Goal: Task Accomplishment & Management: Manage account settings

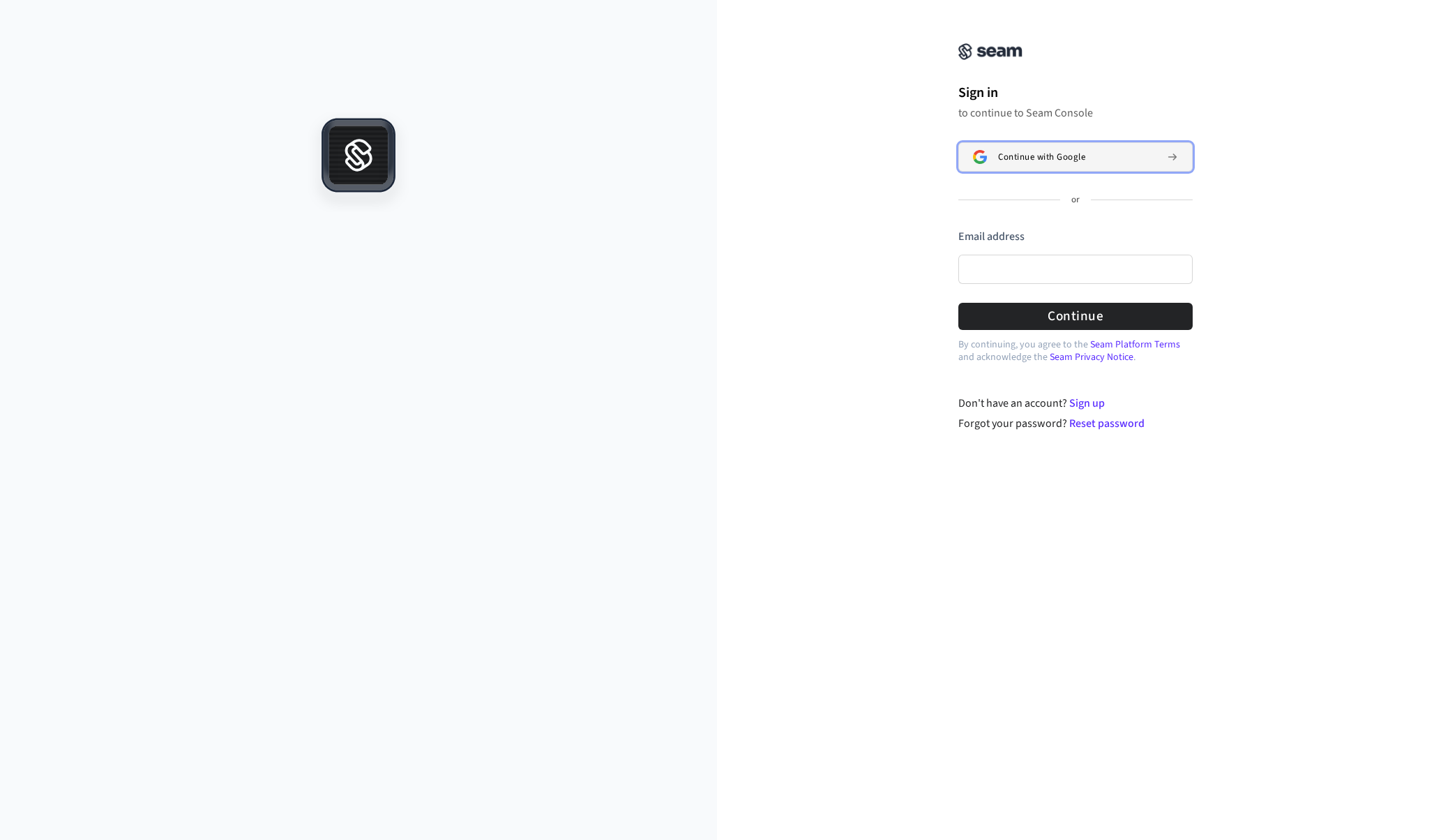
click at [1049, 156] on span "Continue with Google" at bounding box center [1041, 157] width 87 height 11
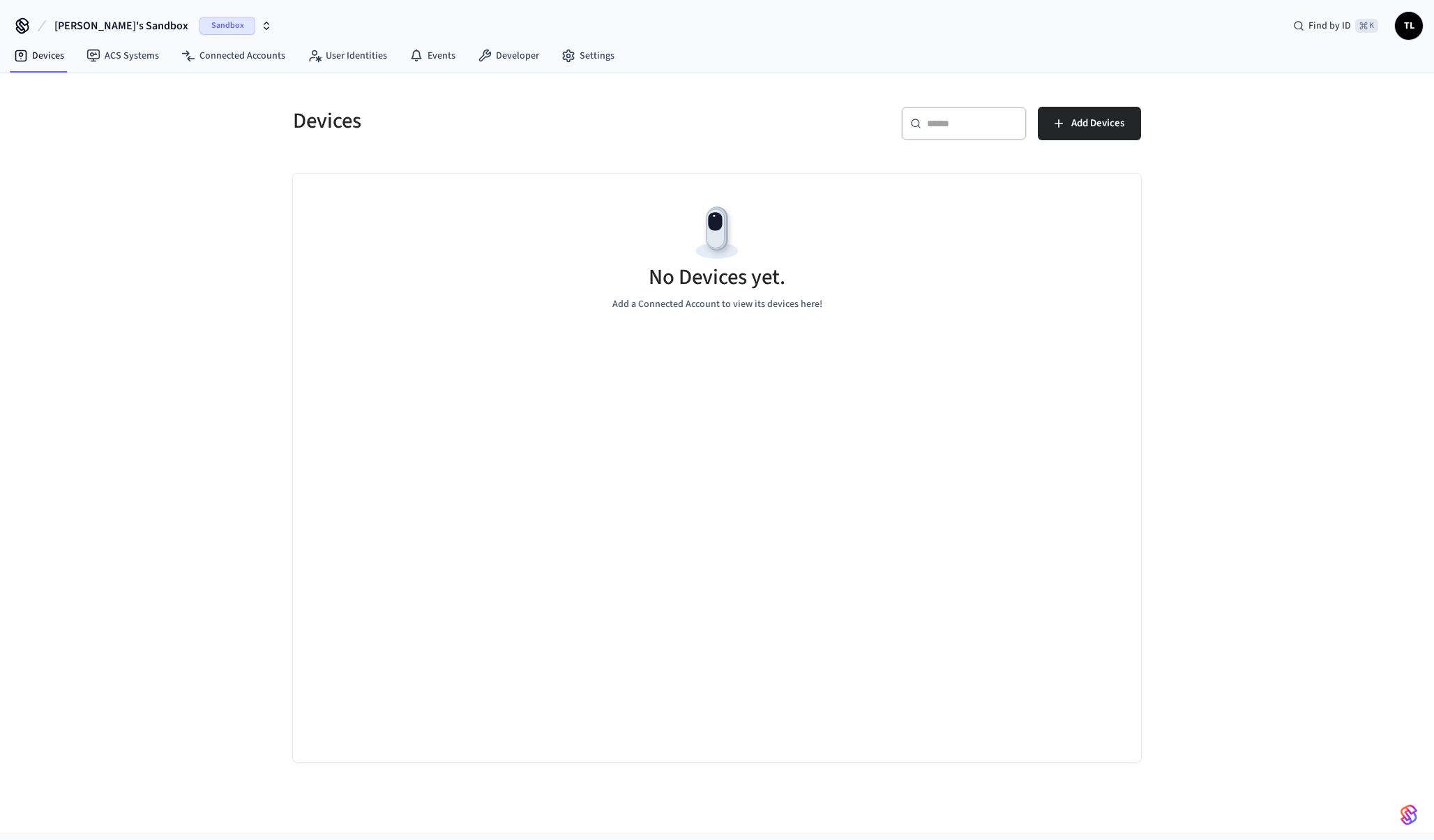
click at [261, 25] on icon "button" at bounding box center [266, 25] width 11 height 11
click at [261, 22] on icon "button" at bounding box center [266, 25] width 11 height 11
drag, startPoint x: 332, startPoint y: 60, endPoint x: 347, endPoint y: 67, distance: 16.6
click at [332, 60] on link "User Identities" at bounding box center [347, 56] width 102 height 25
drag, startPoint x: 256, startPoint y: 62, endPoint x: 209, endPoint y: 61, distance: 47.0
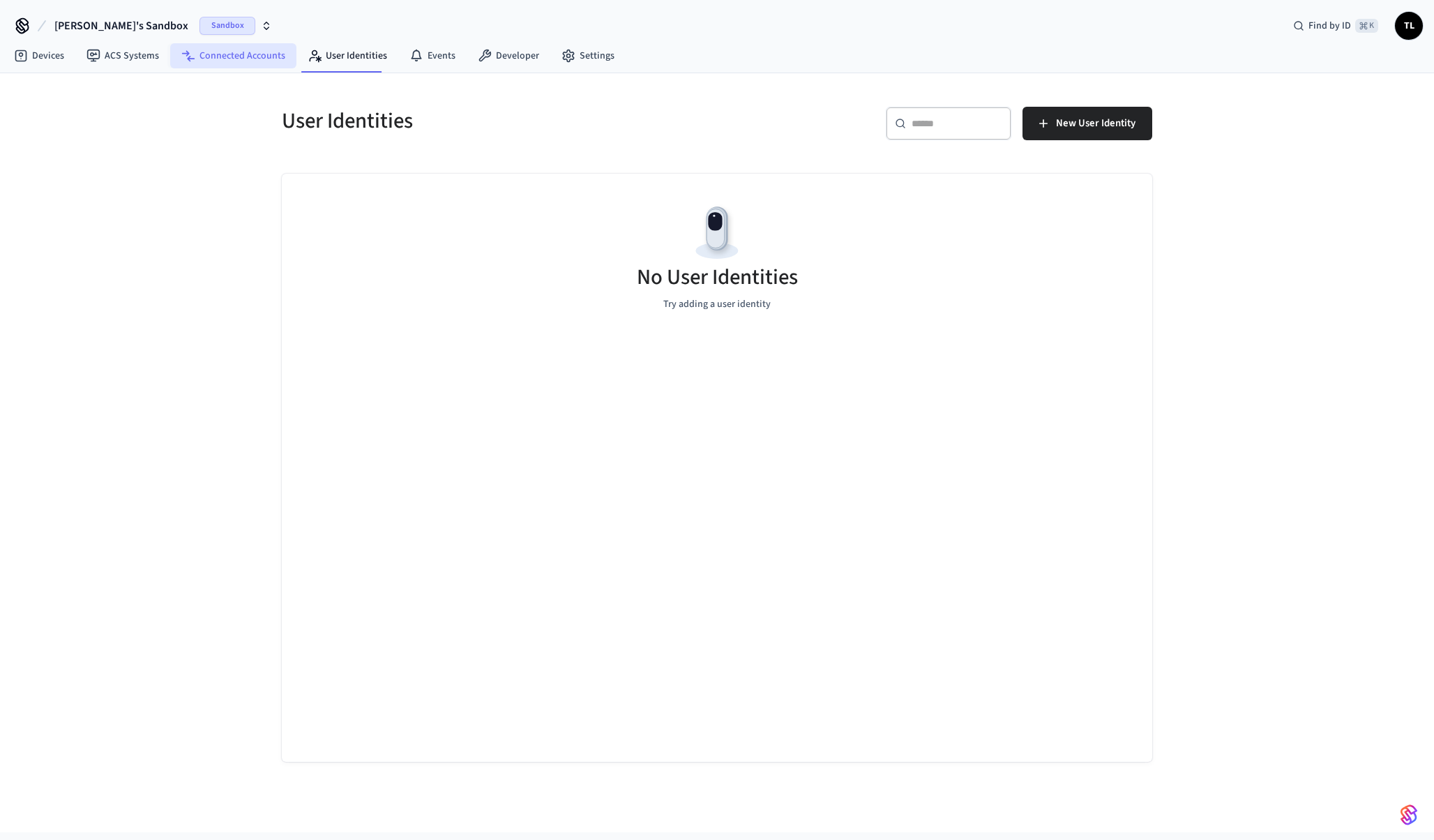
click at [256, 62] on link "Connected Accounts" at bounding box center [233, 56] width 126 height 25
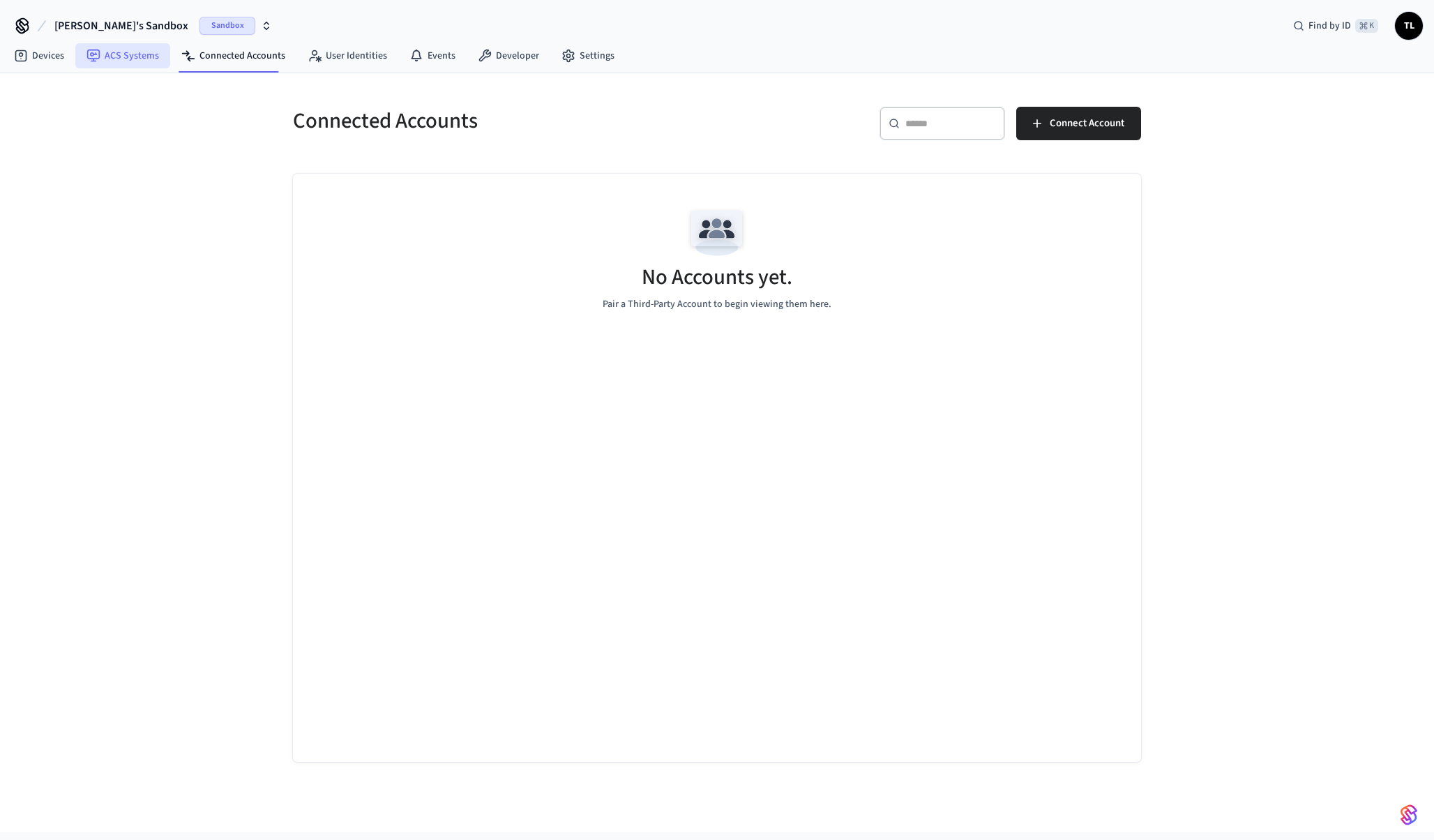
click at [146, 56] on link "ACS Systems" at bounding box center [123, 56] width 95 height 25
click at [49, 51] on link "Devices" at bounding box center [39, 56] width 72 height 25
click at [1418, 34] on span "TL" at bounding box center [1408, 26] width 28 height 28
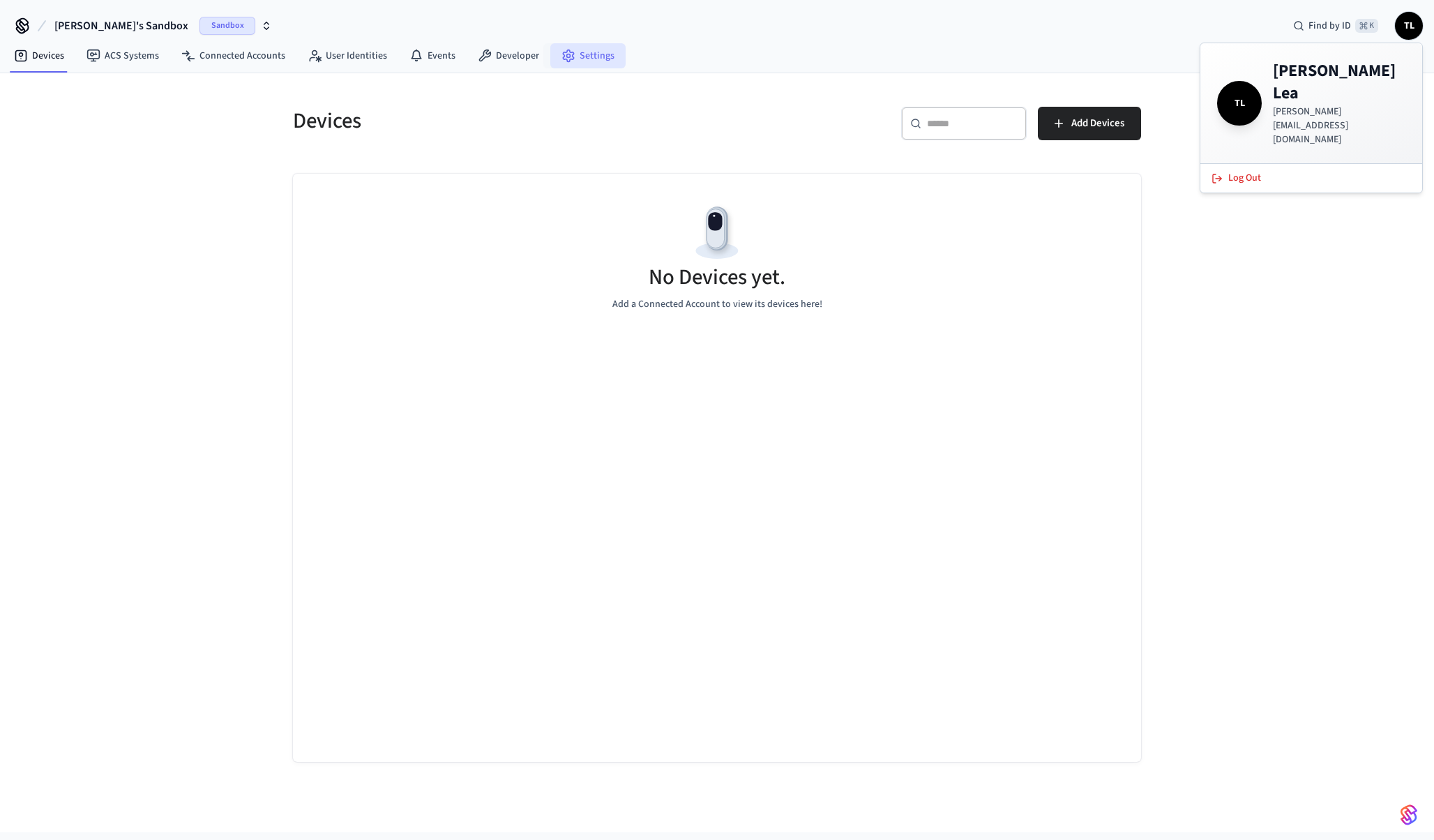
click at [593, 56] on link "Settings" at bounding box center [588, 56] width 75 height 25
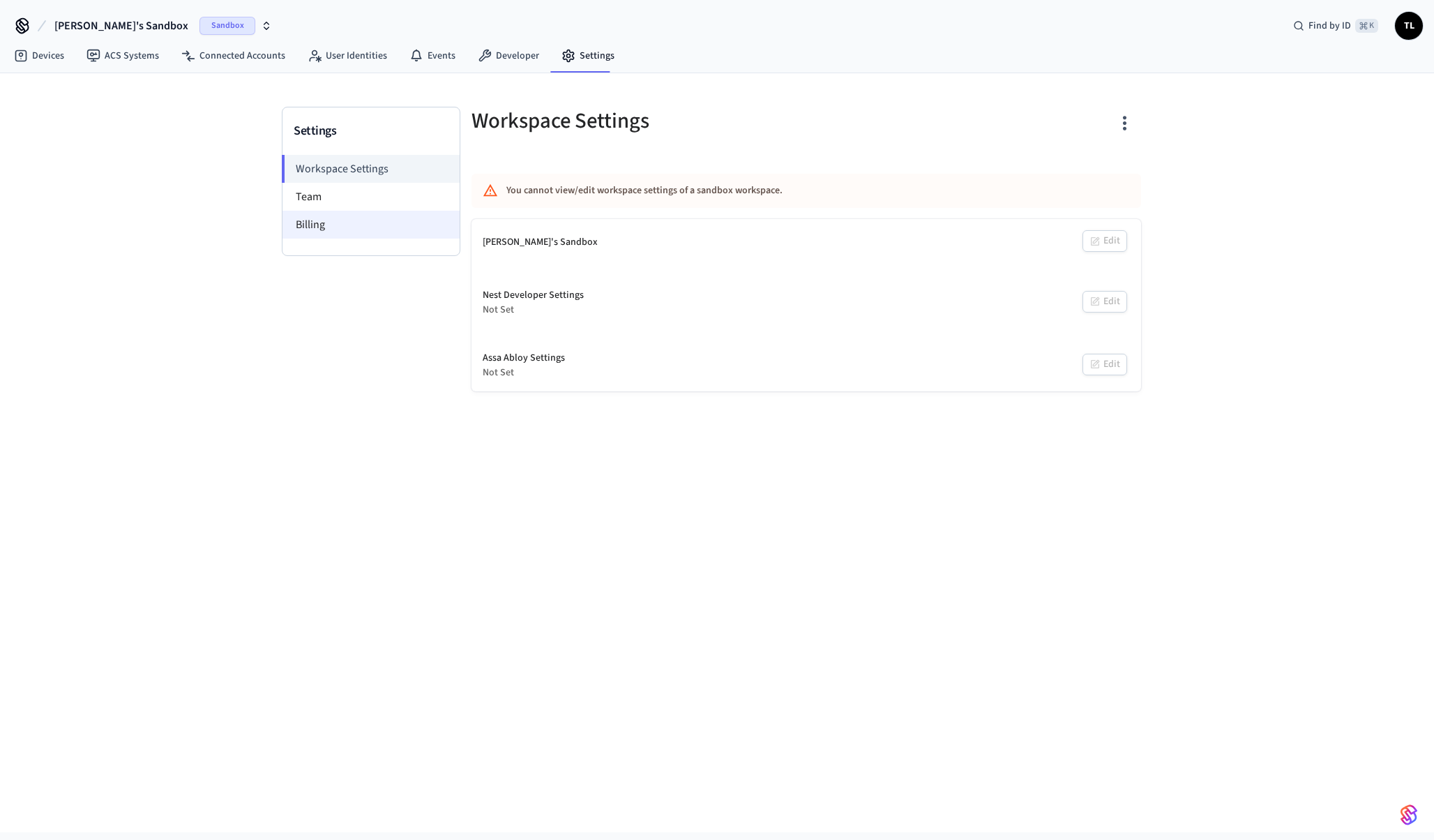
click at [338, 223] on li "Billing" at bounding box center [371, 224] width 178 height 28
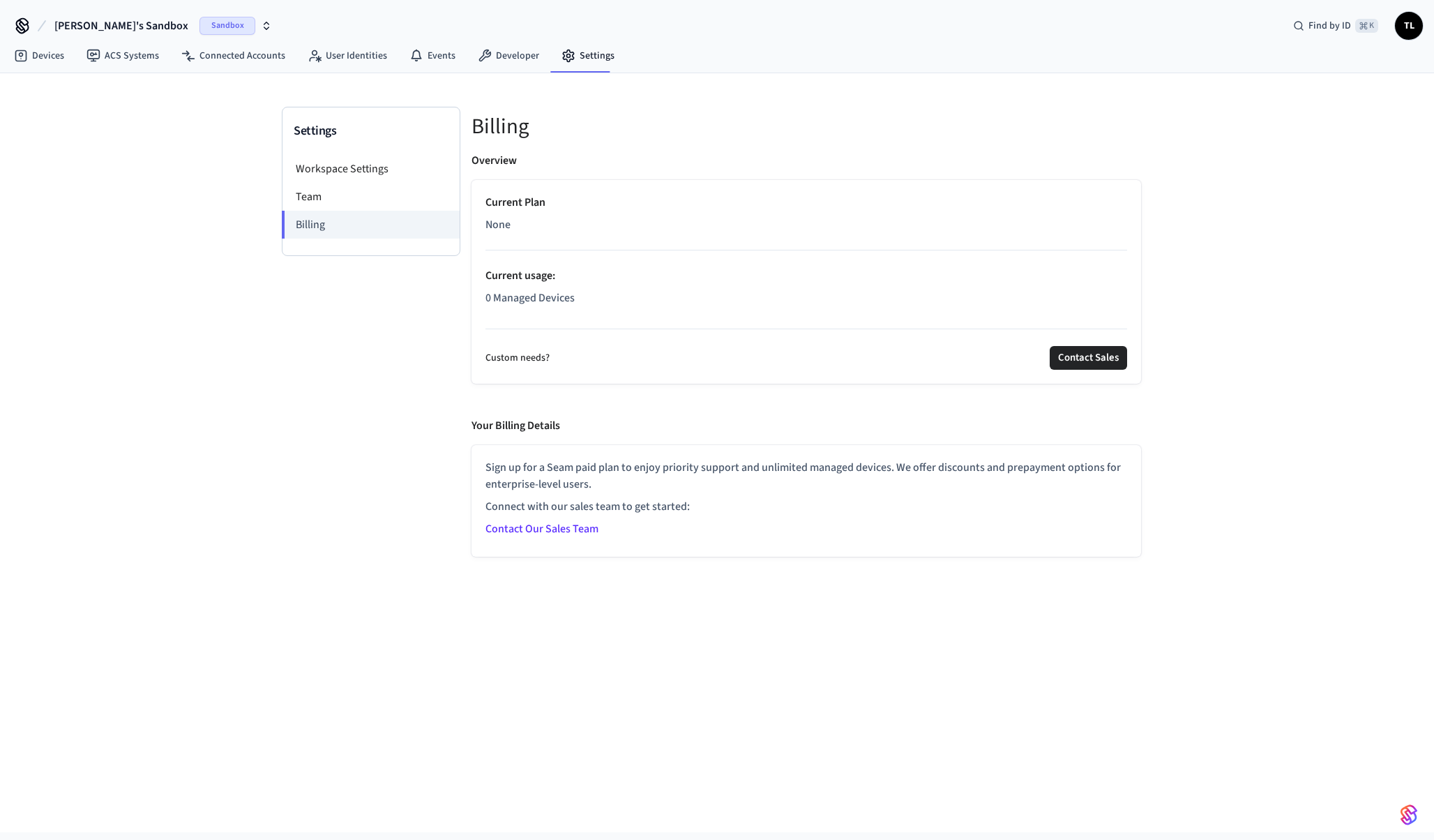
click at [112, 34] on button "Tony's Sandbox Sandbox" at bounding box center [164, 26] width 226 height 30
click at [102, 30] on span "Tony's Sandbox" at bounding box center [121, 26] width 134 height 17
click at [131, 60] on link "ACS Systems" at bounding box center [123, 56] width 95 height 25
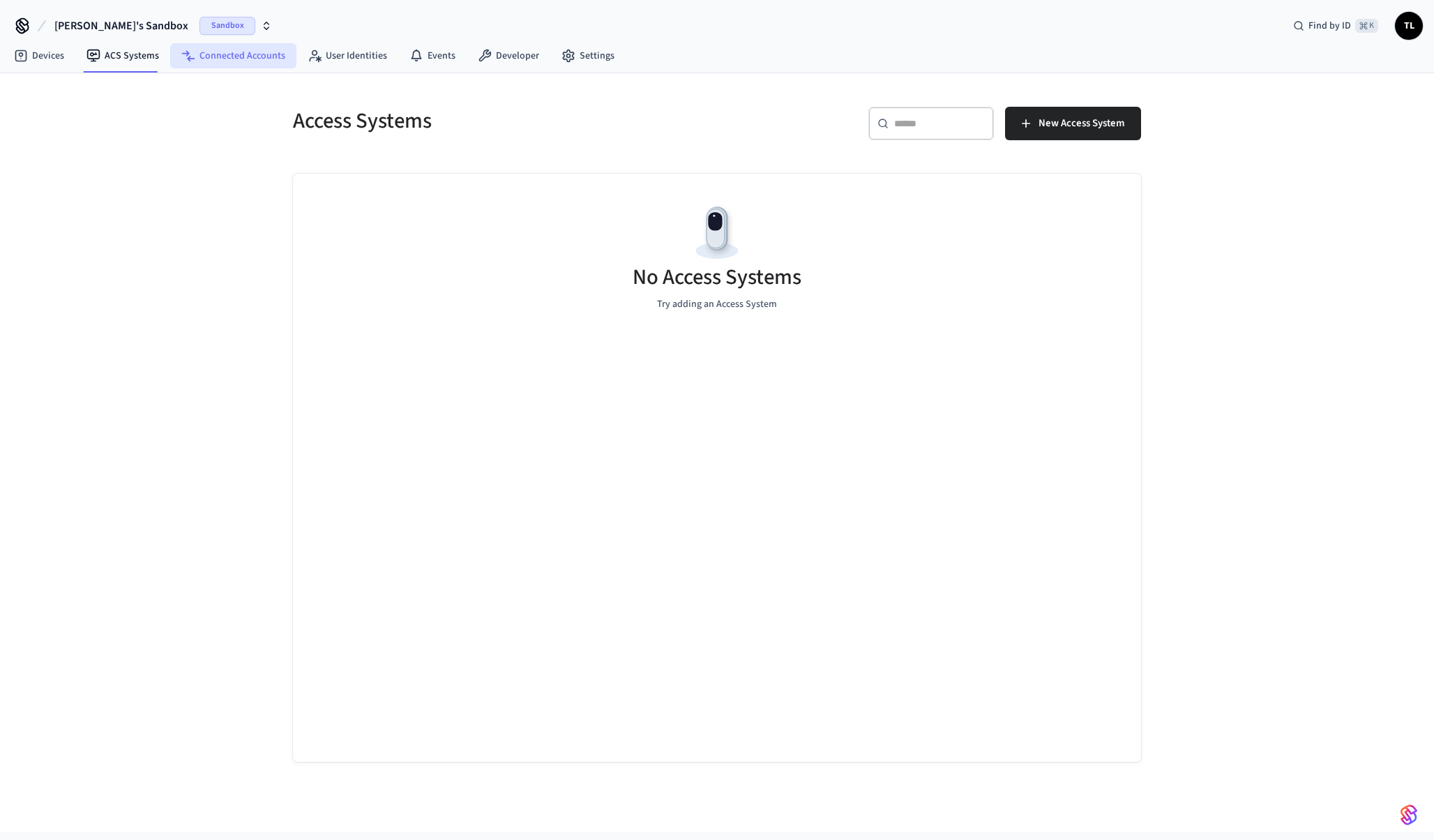
click at [225, 57] on link "Connected Accounts" at bounding box center [233, 56] width 126 height 25
click at [330, 51] on link "User Identities" at bounding box center [347, 56] width 102 height 25
click at [421, 58] on link "Events" at bounding box center [432, 56] width 68 height 25
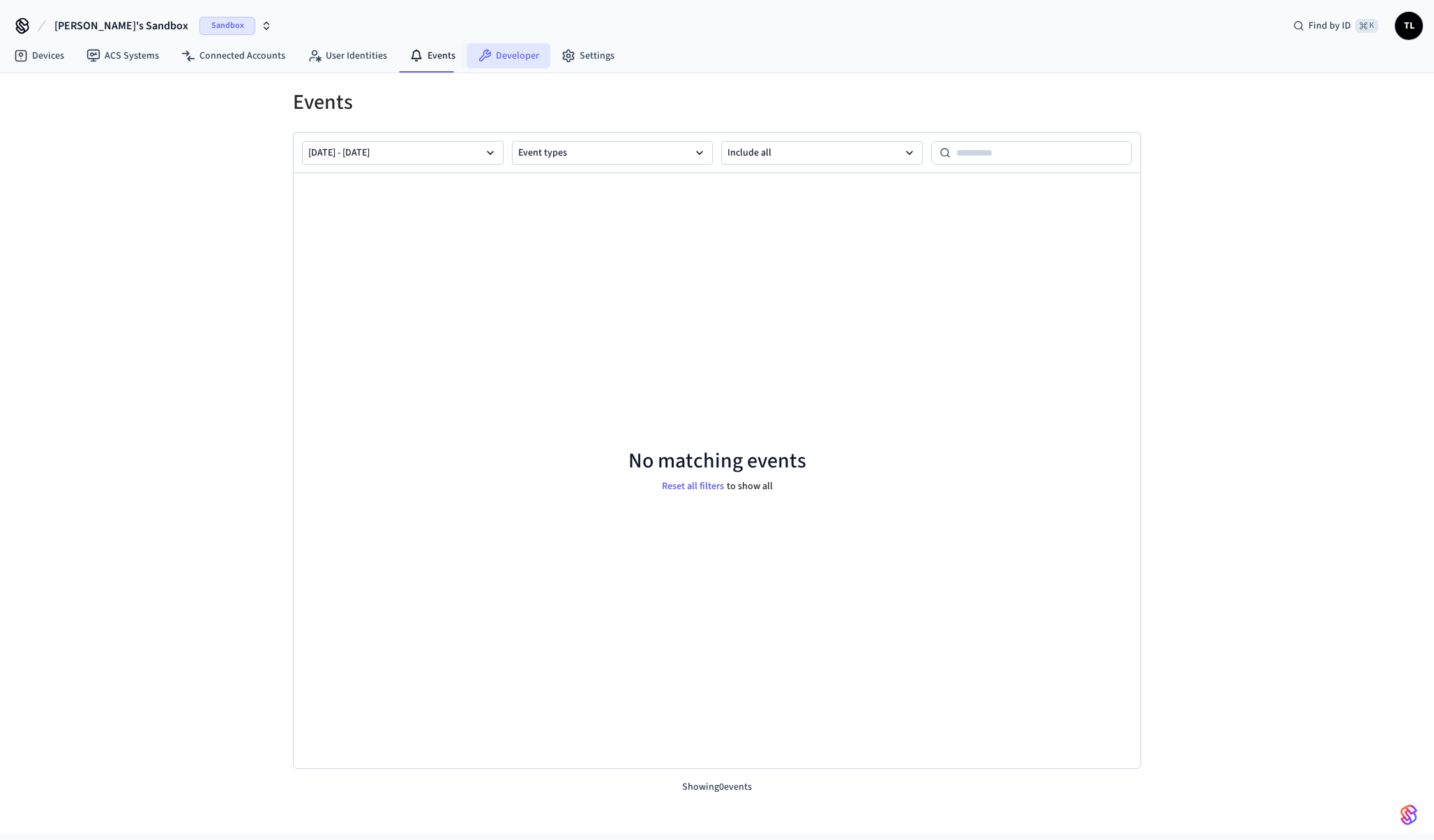
click at [491, 56] on link "Developer" at bounding box center [508, 56] width 83 height 25
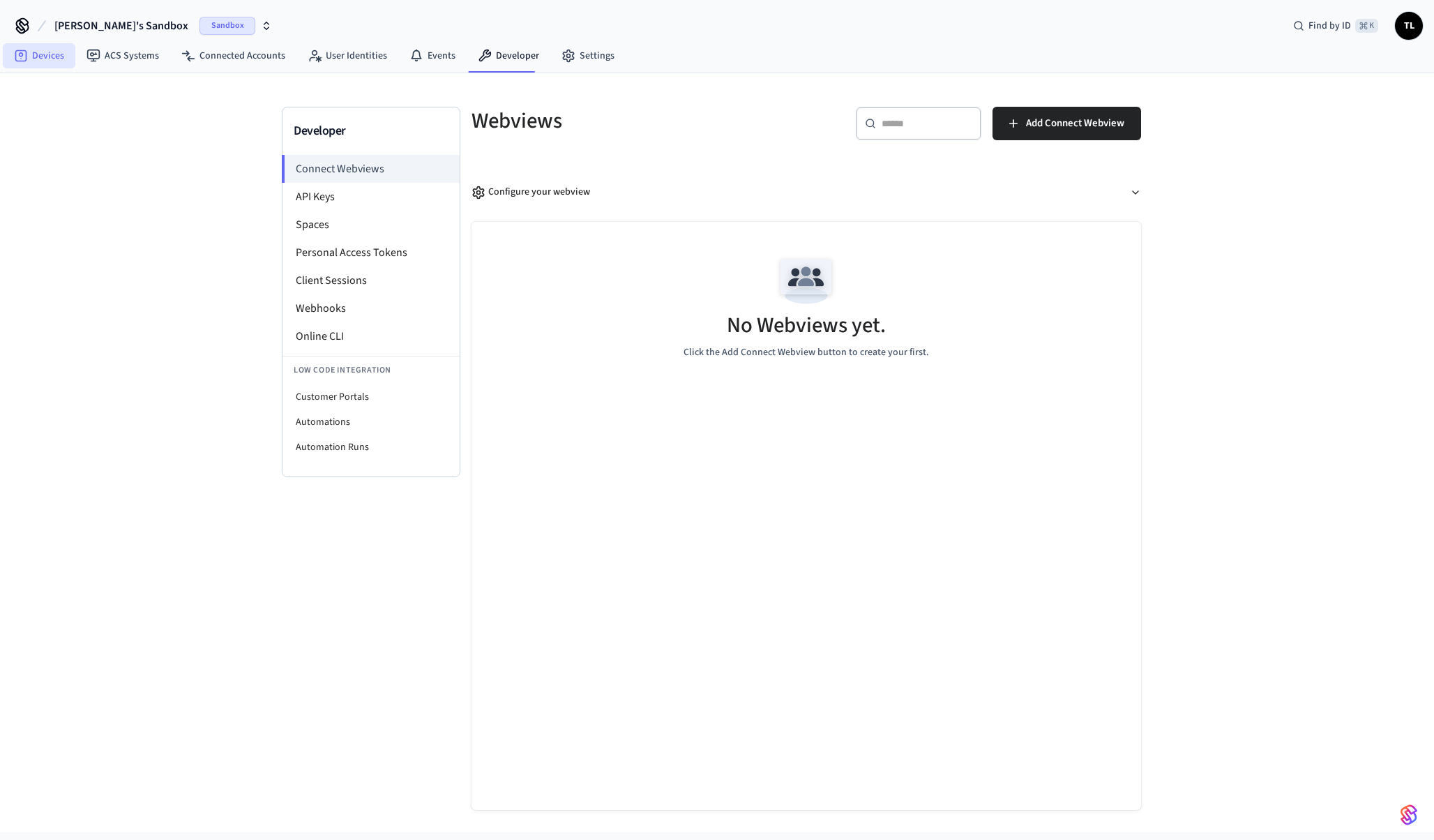
click at [59, 60] on link "Devices" at bounding box center [39, 56] width 72 height 25
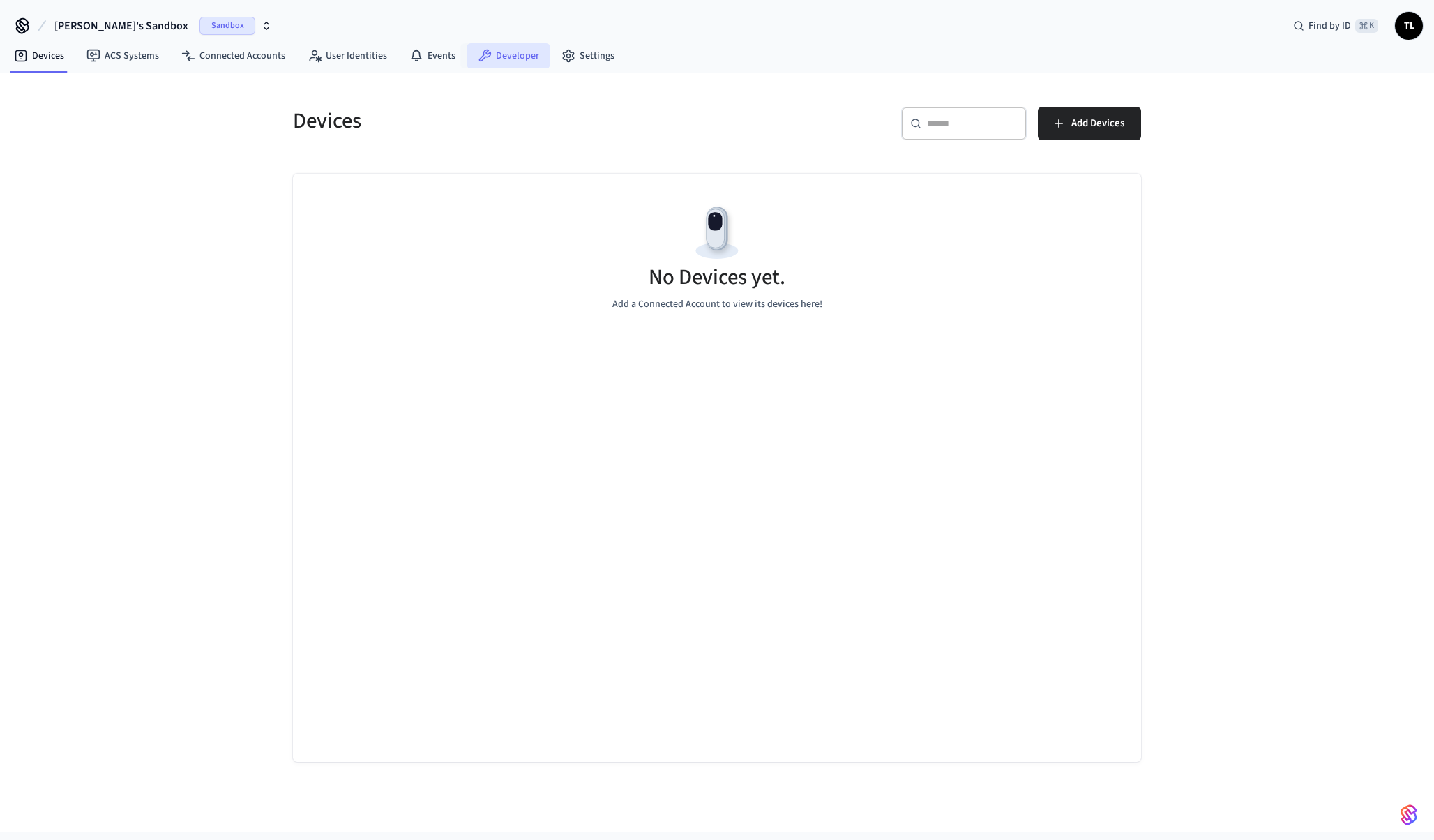
click at [528, 56] on link "Developer" at bounding box center [508, 56] width 83 height 25
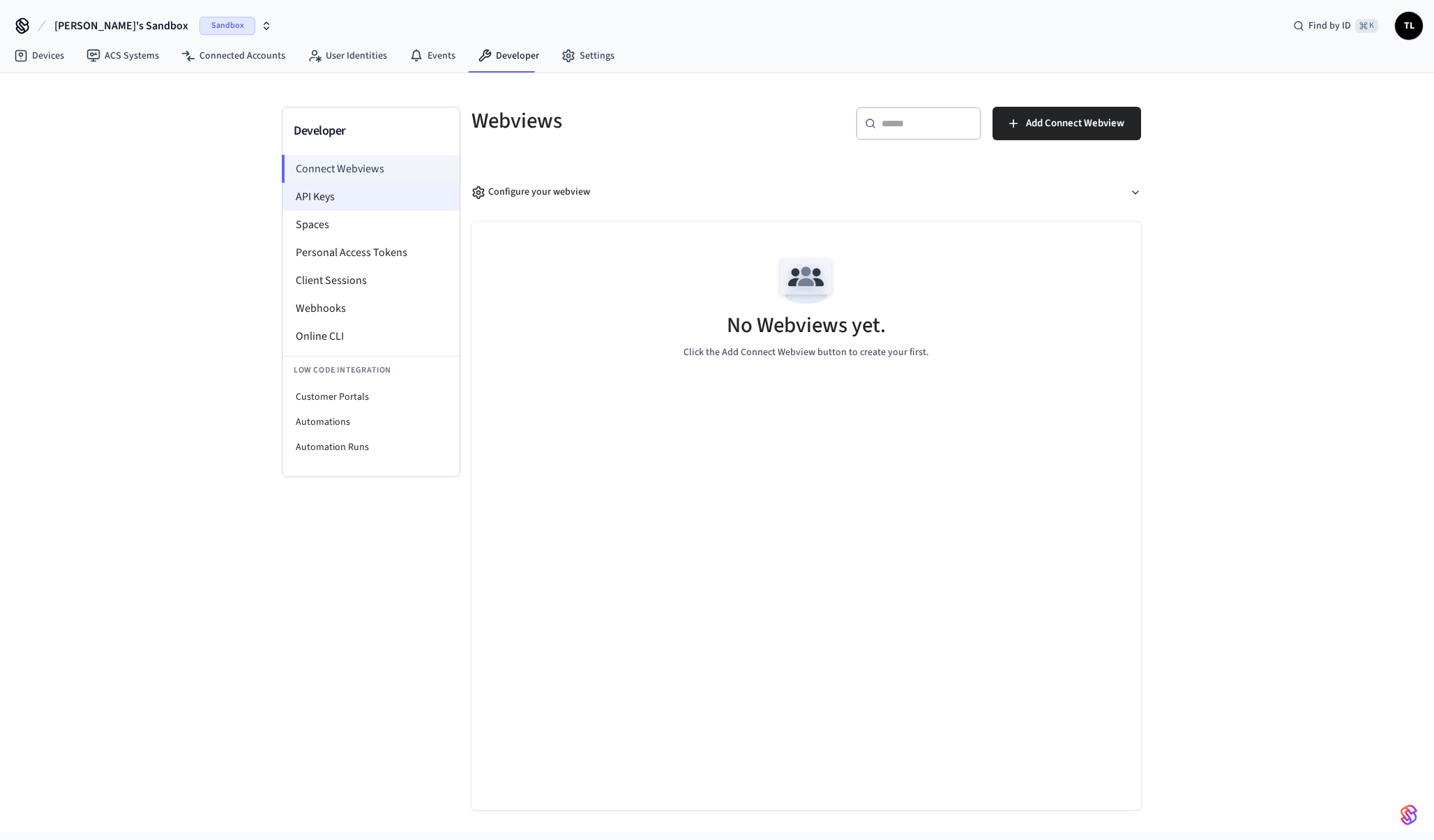
click at [380, 208] on li "API Keys" at bounding box center [371, 196] width 178 height 28
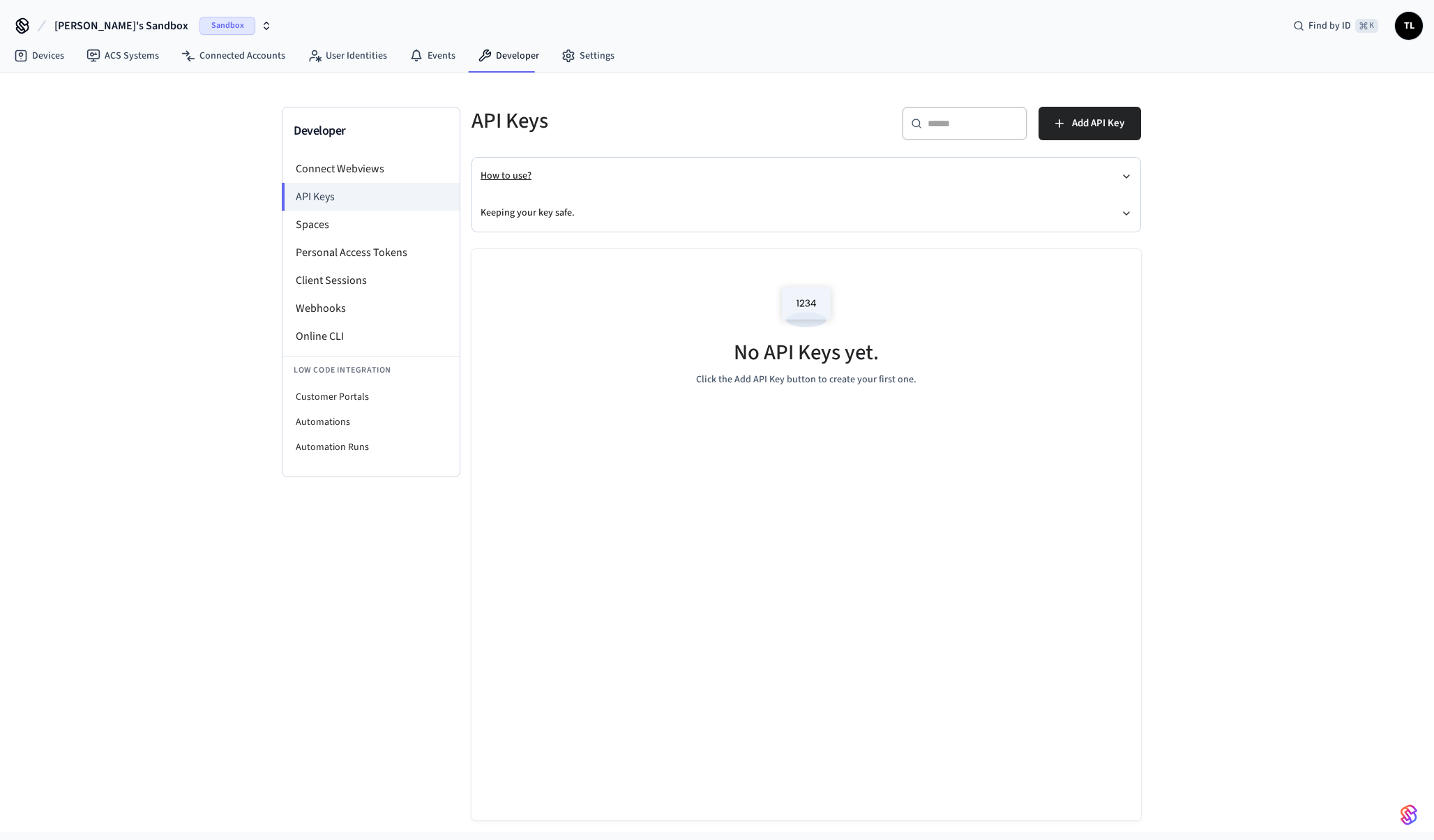
click at [531, 180] on button "How to use?" at bounding box center [806, 176] width 652 height 37
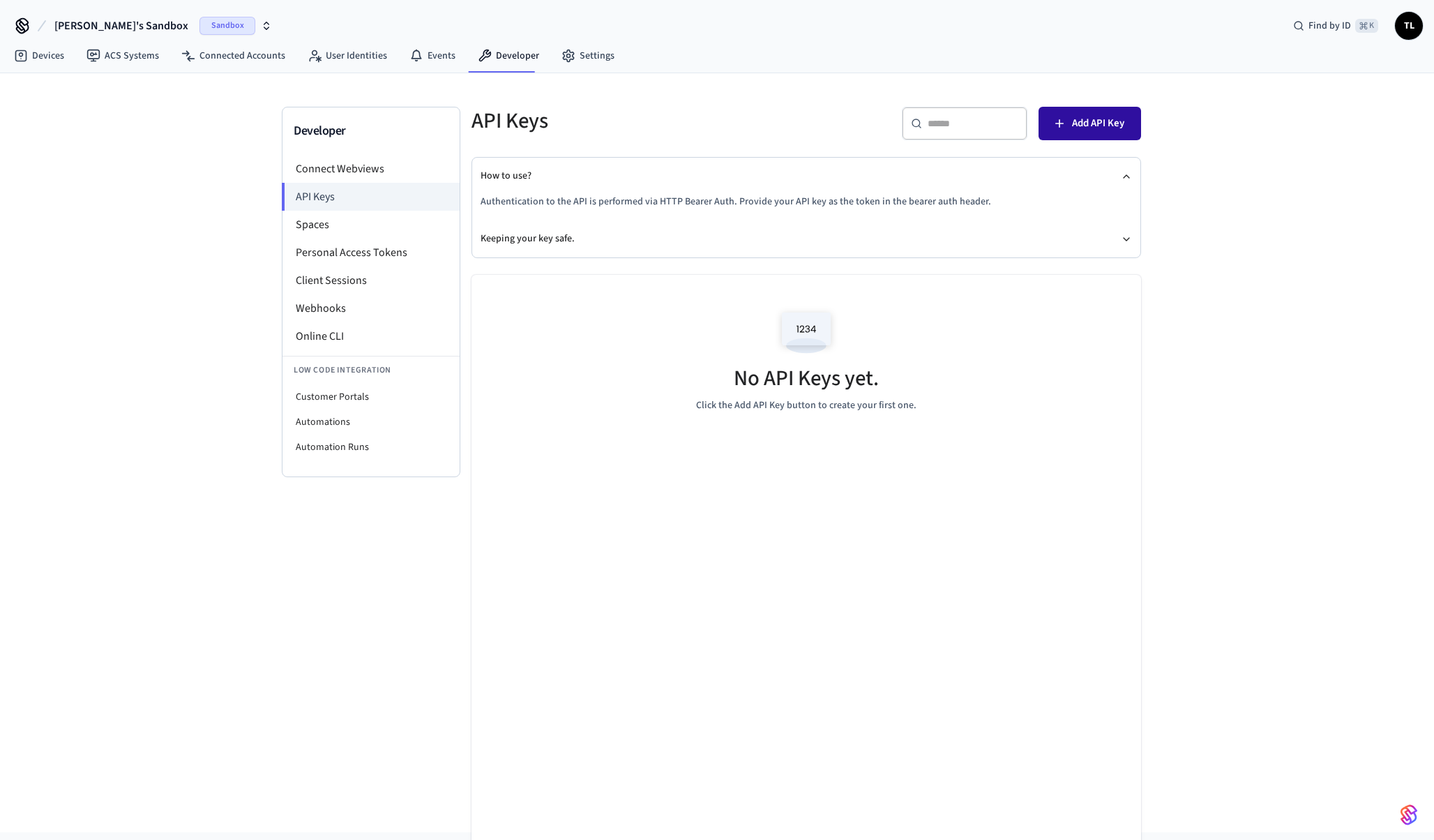
click at [1086, 119] on span "Add API Key" at bounding box center [1098, 123] width 53 height 18
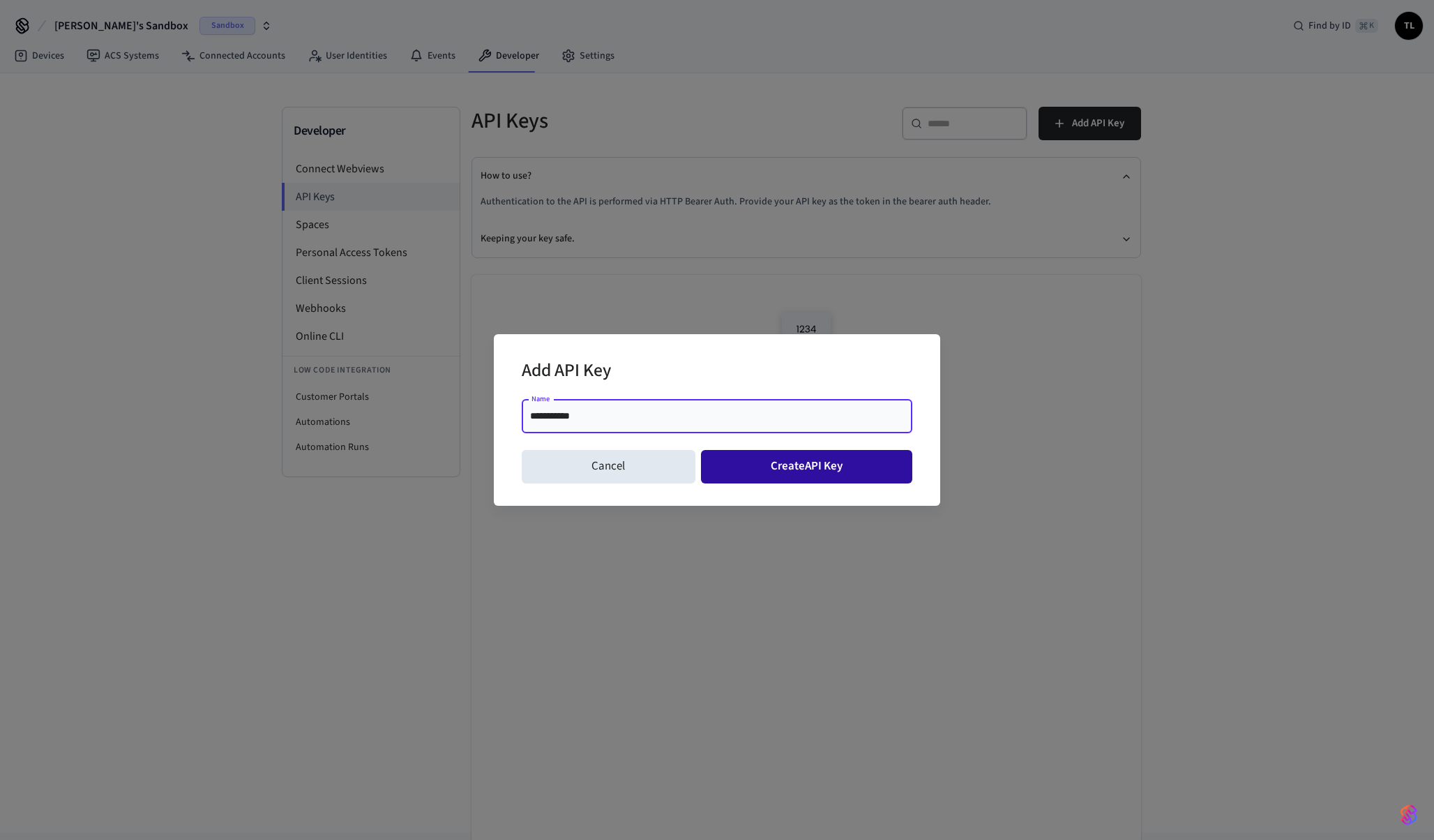
type input "**********"
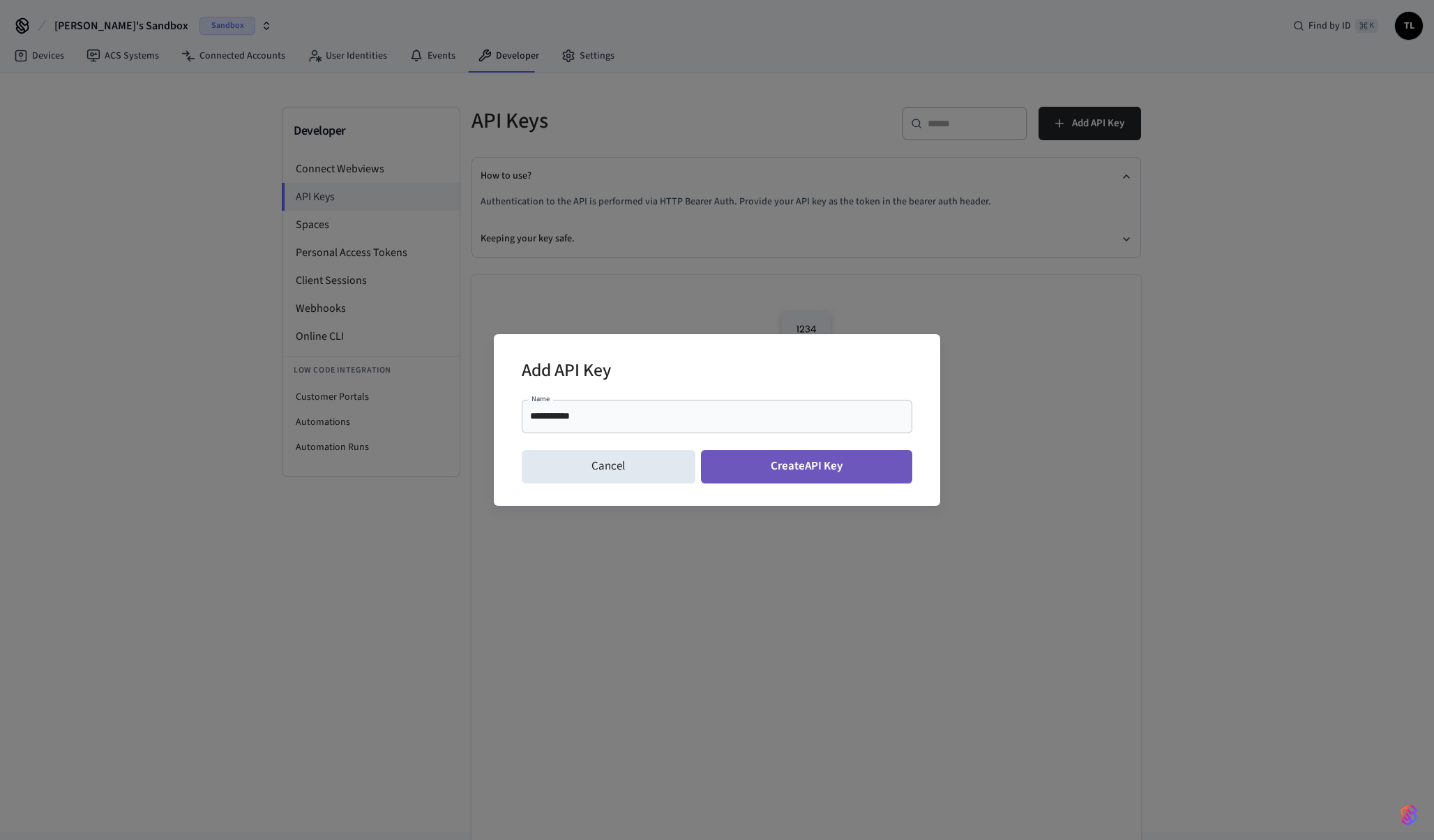
click at [832, 464] on button "Create API Key" at bounding box center [807, 467] width 212 height 34
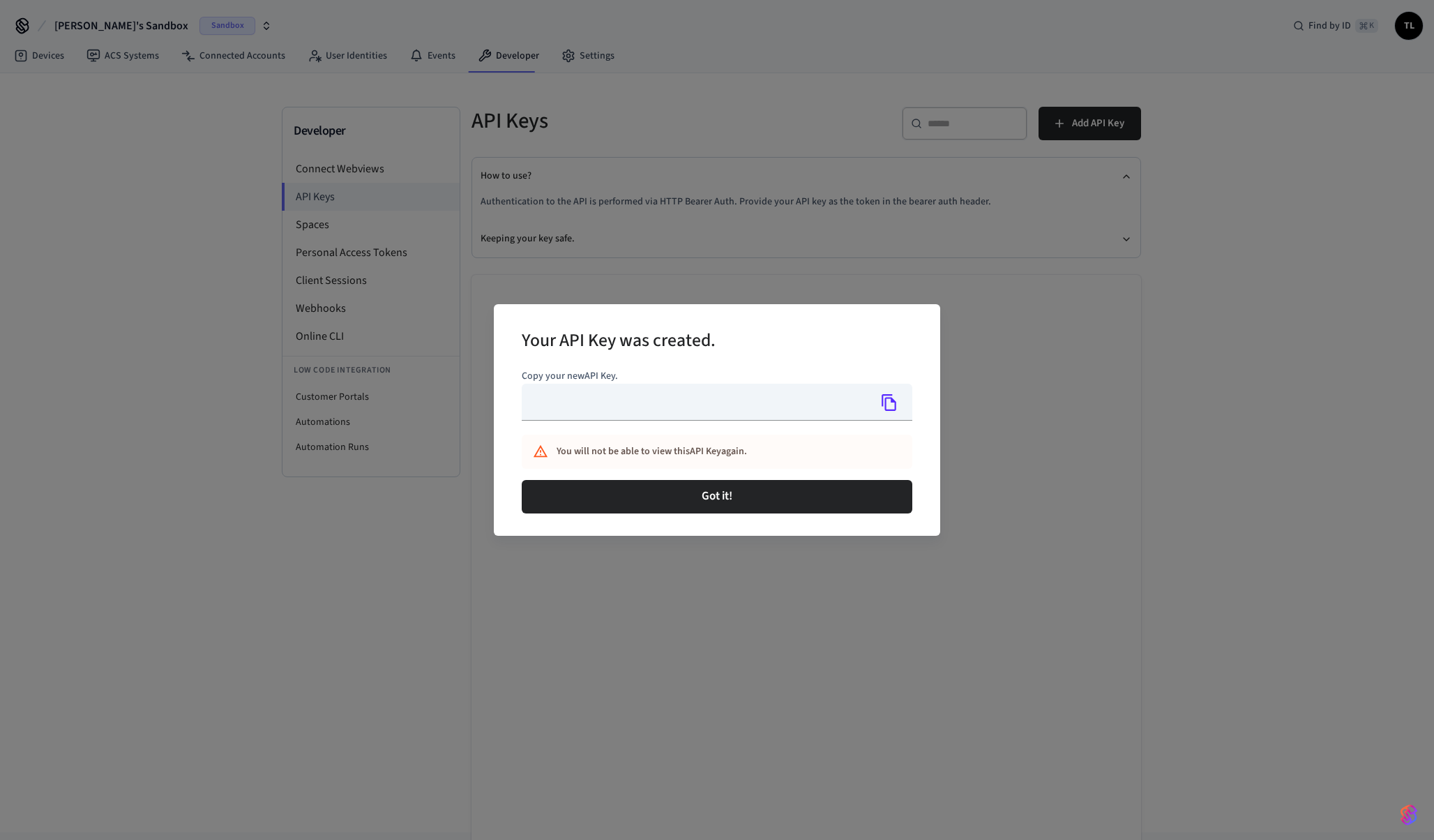
type input "**********"
click at [890, 403] on icon "Copy" at bounding box center [889, 403] width 18 height 18
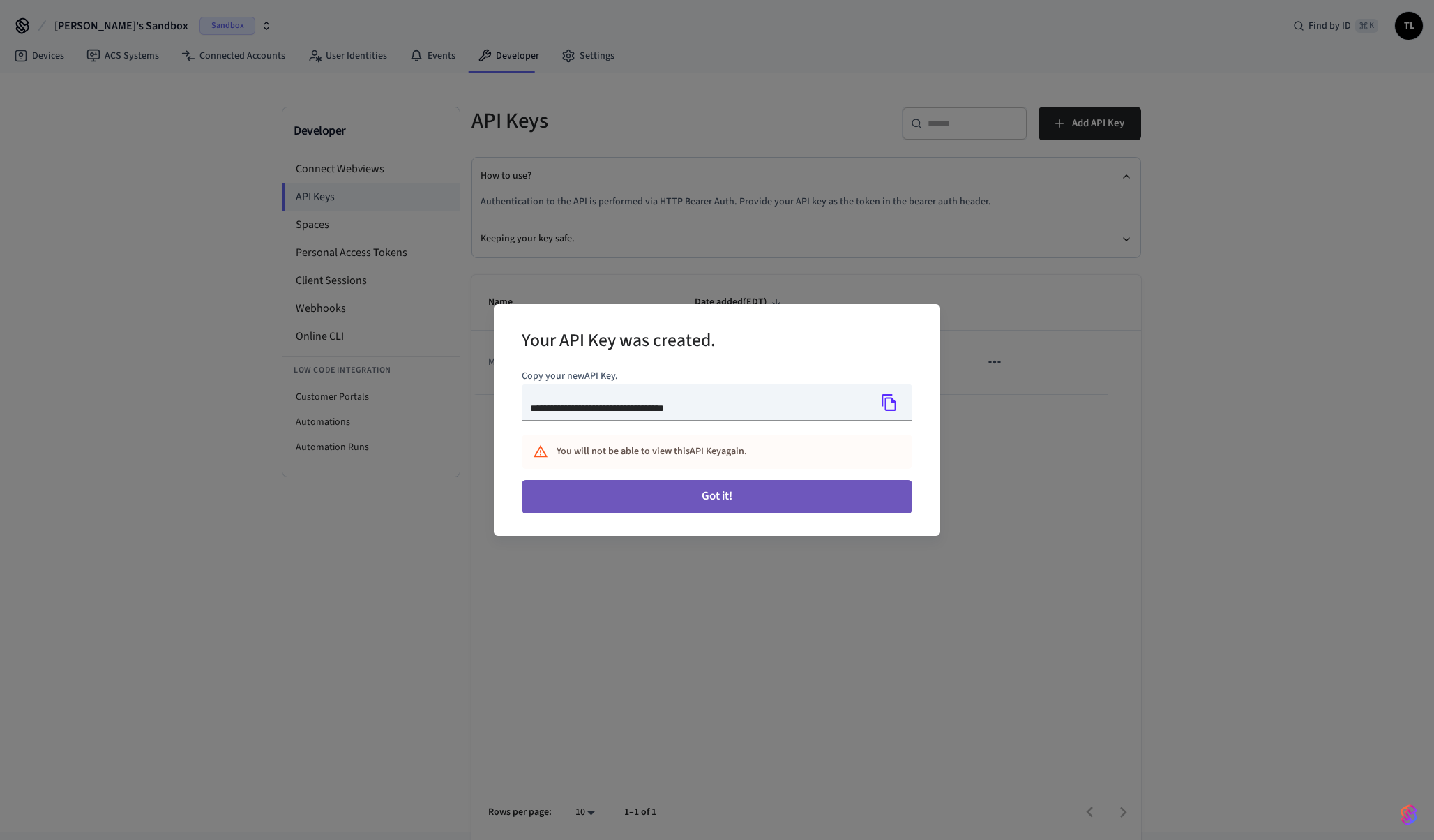
click at [737, 502] on button "Got it!" at bounding box center [717, 497] width 391 height 34
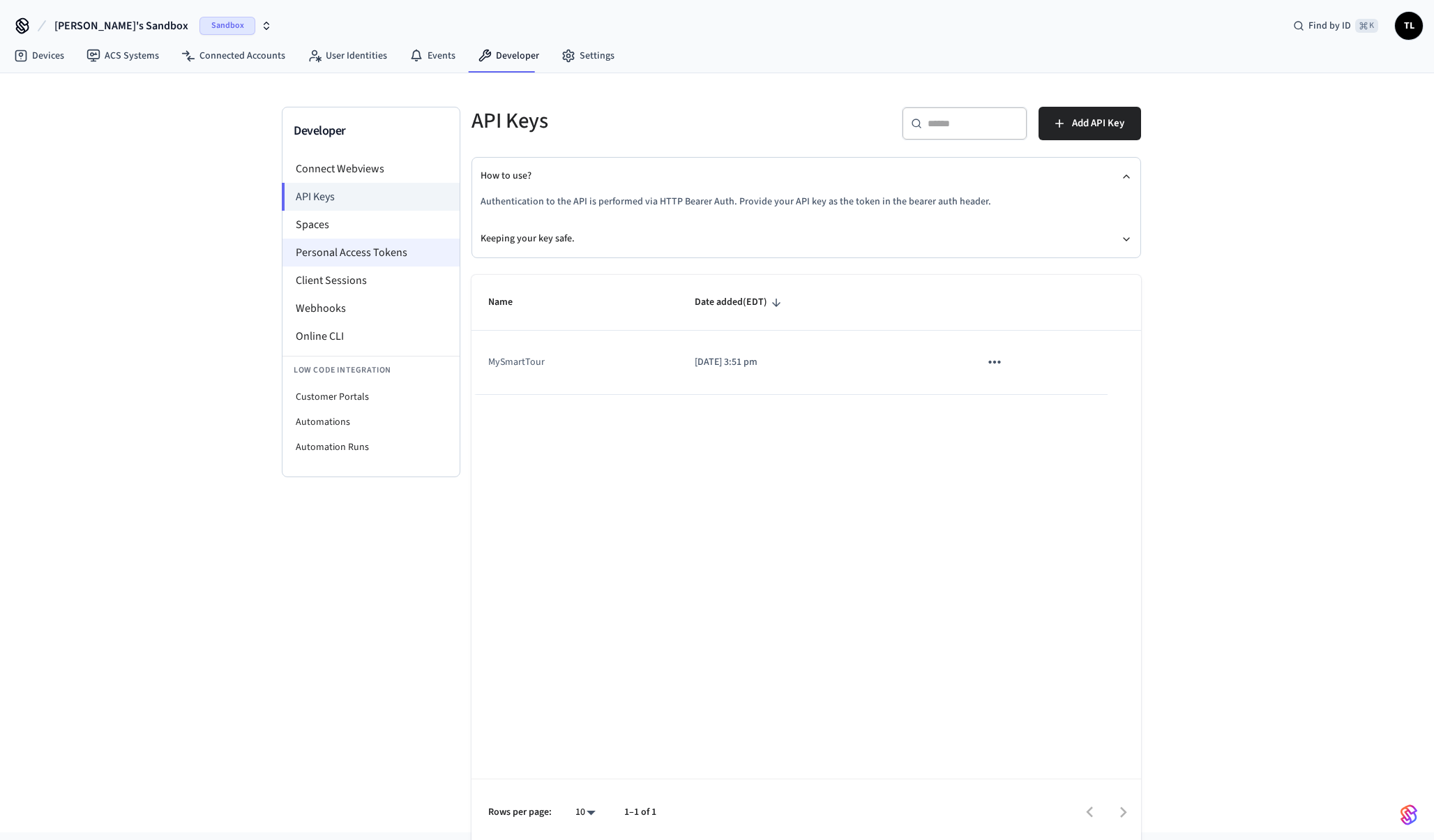
click at [391, 248] on li "Personal Access Tokens" at bounding box center [371, 253] width 178 height 28
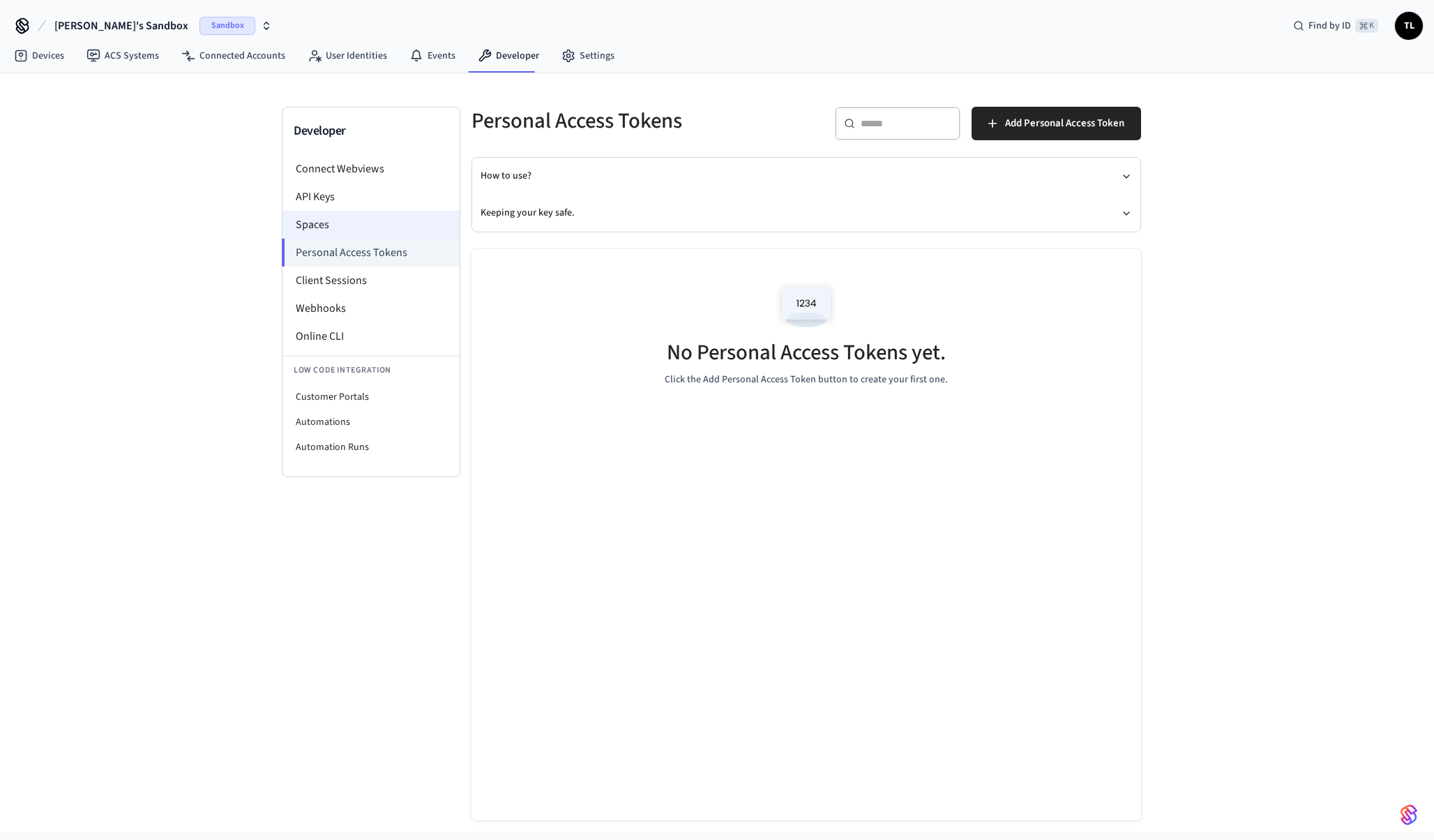
click at [387, 234] on li "Spaces" at bounding box center [371, 224] width 178 height 28
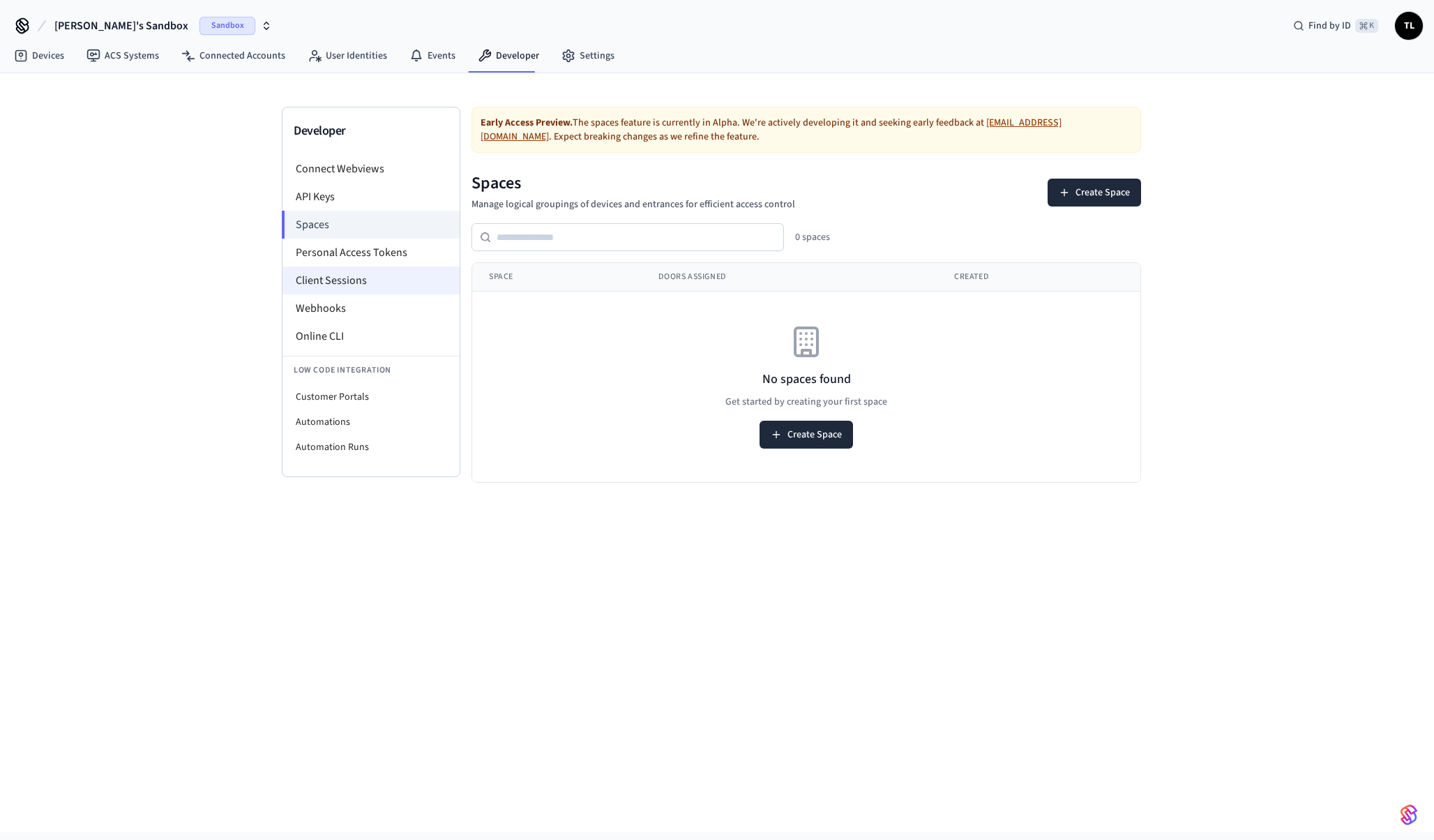
click at [371, 270] on li "Client Sessions" at bounding box center [371, 281] width 178 height 28
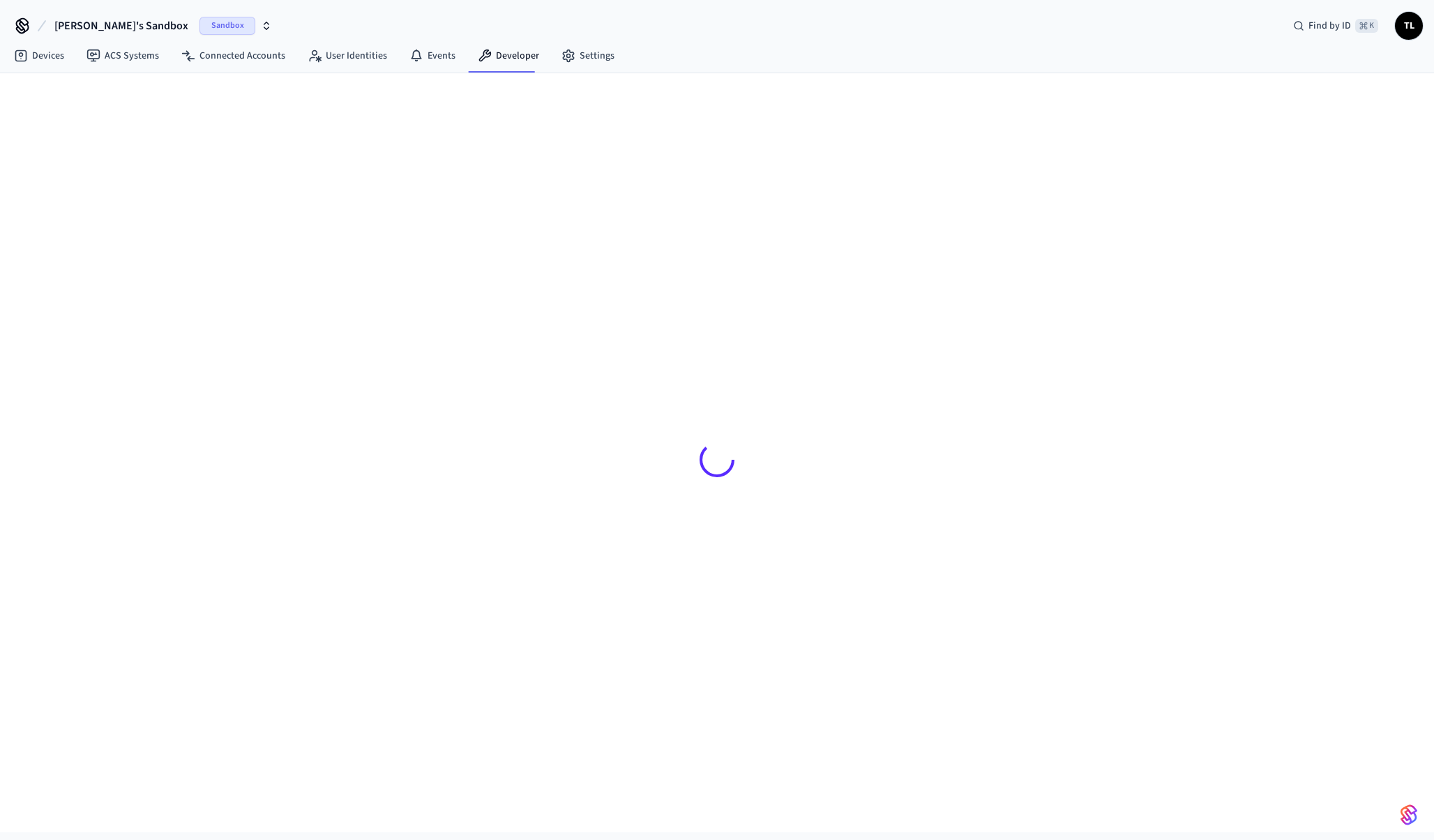
click at [383, 300] on div at bounding box center [717, 460] width 871 height 706
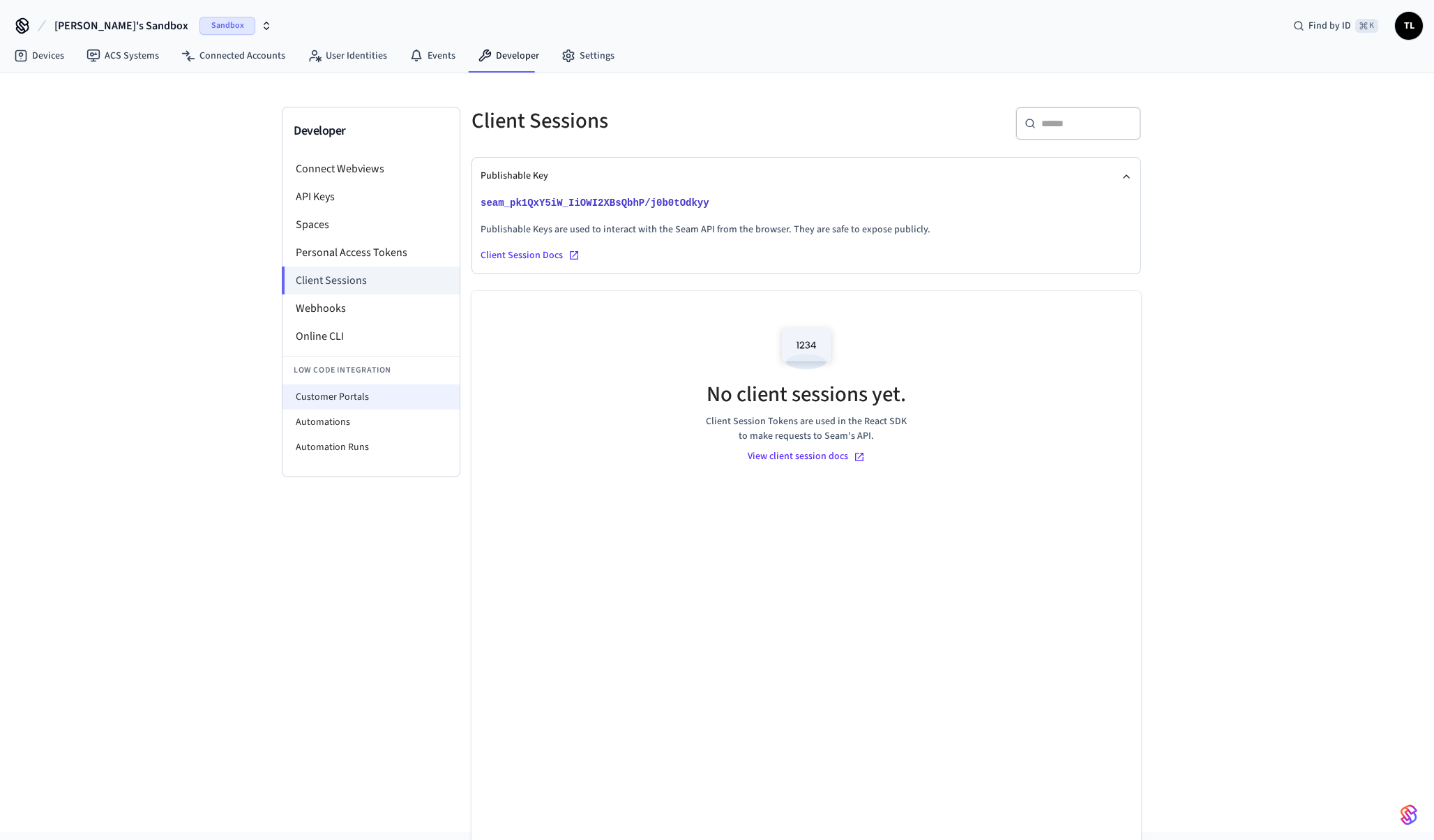
click at [375, 397] on li "Customer Portals" at bounding box center [371, 396] width 178 height 25
select select "**********"
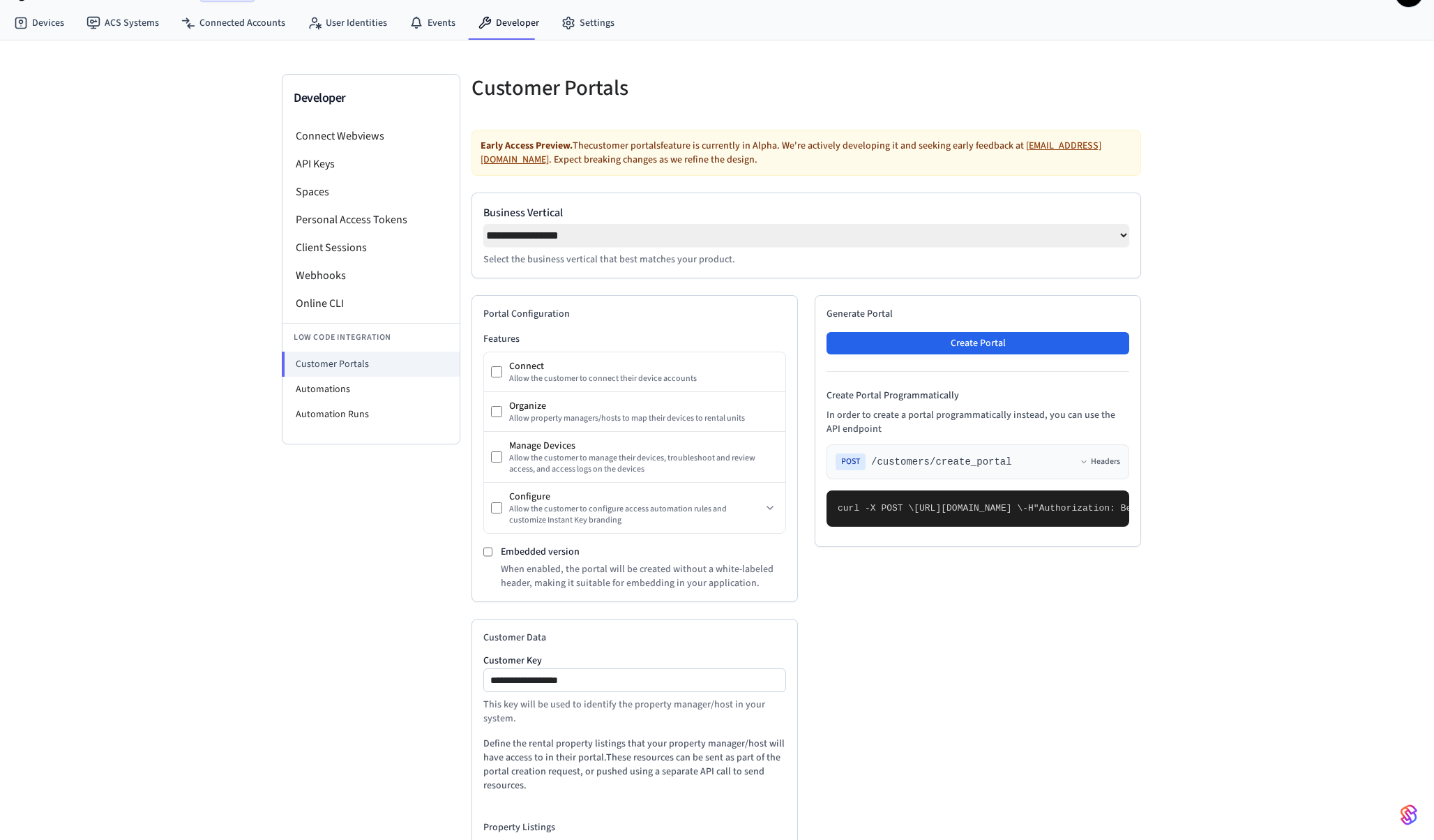
scroll to position [13, 0]
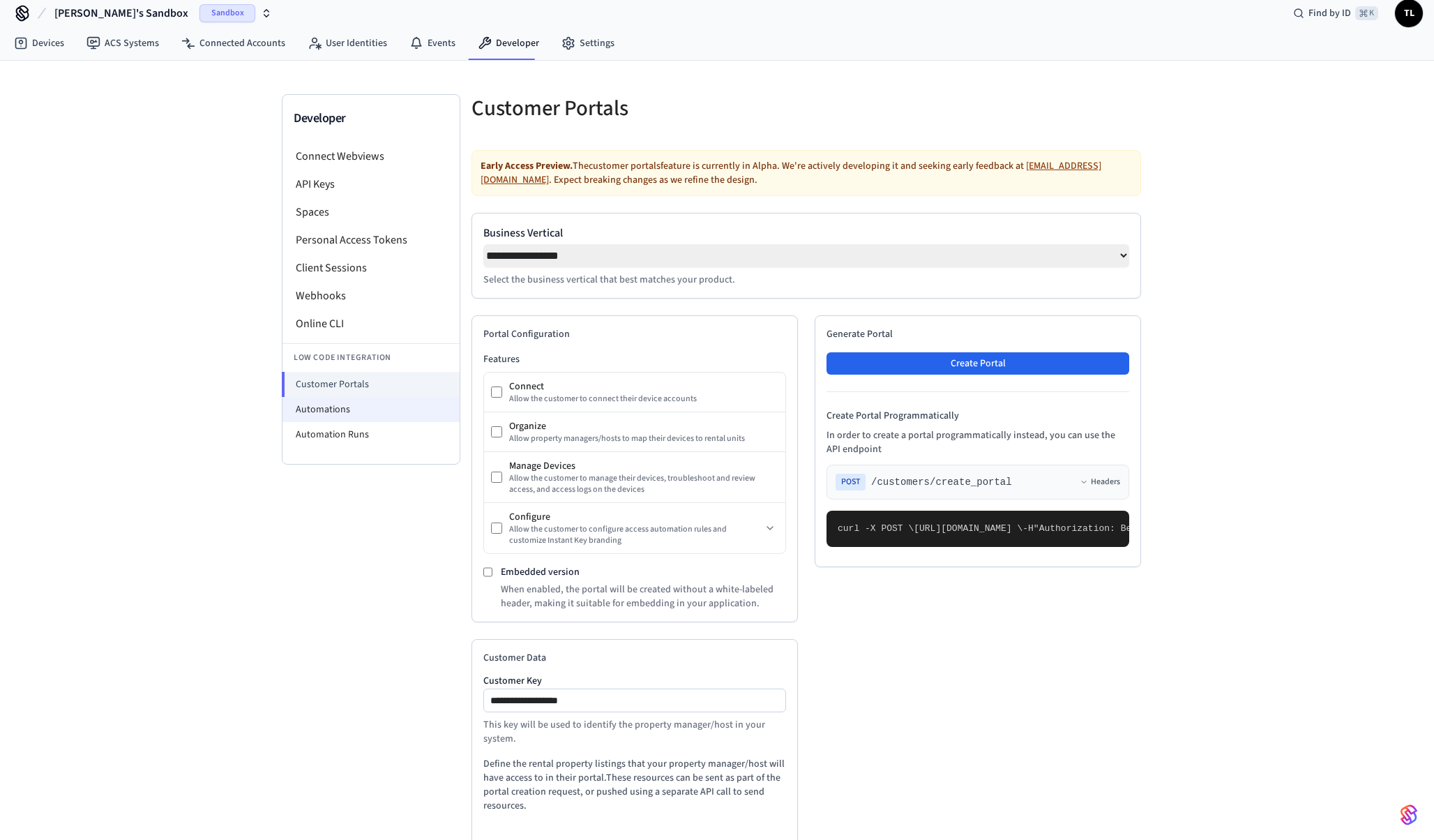
click at [375, 417] on li "Automations" at bounding box center [371, 409] width 178 height 25
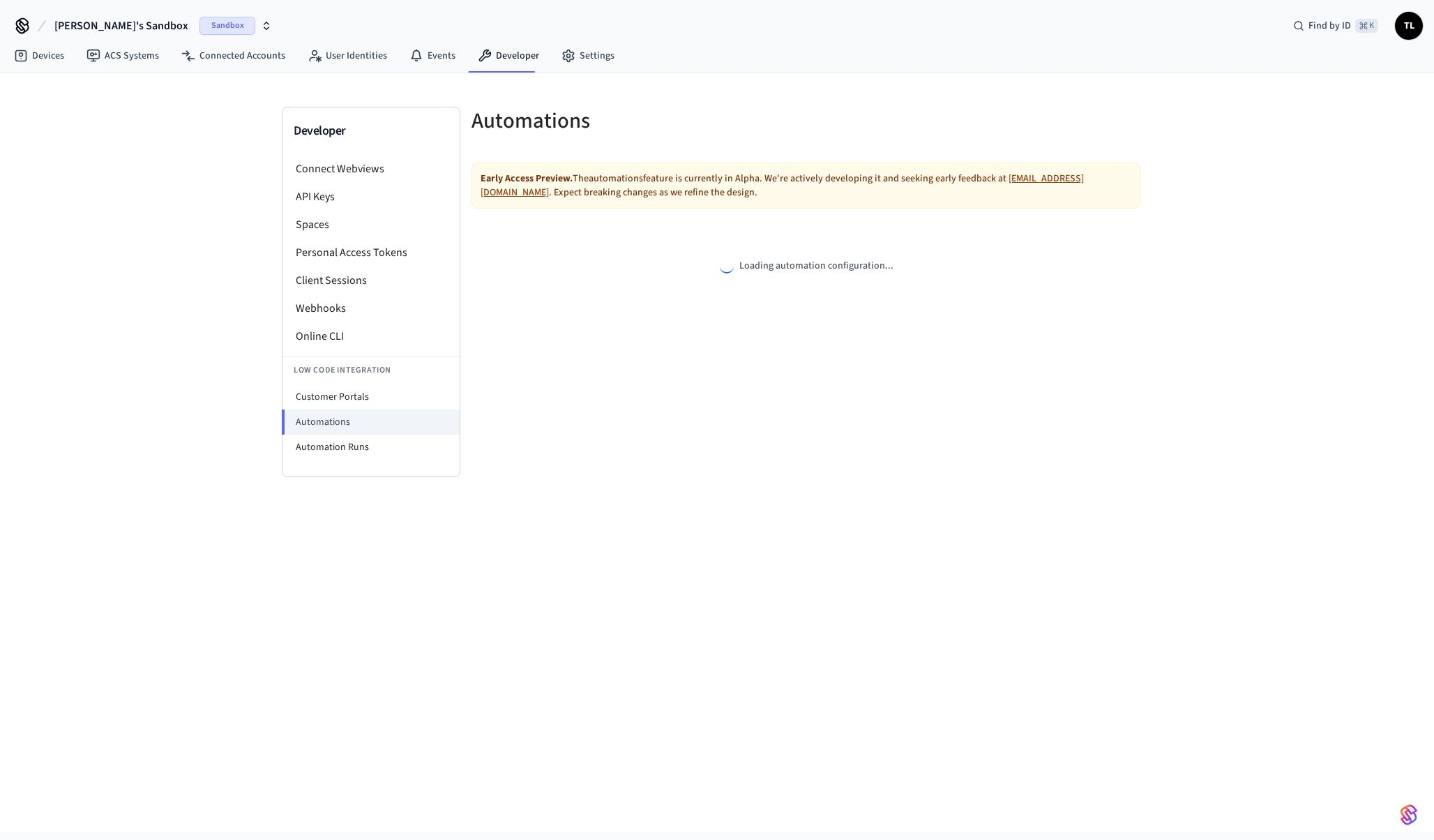
select select "**********"
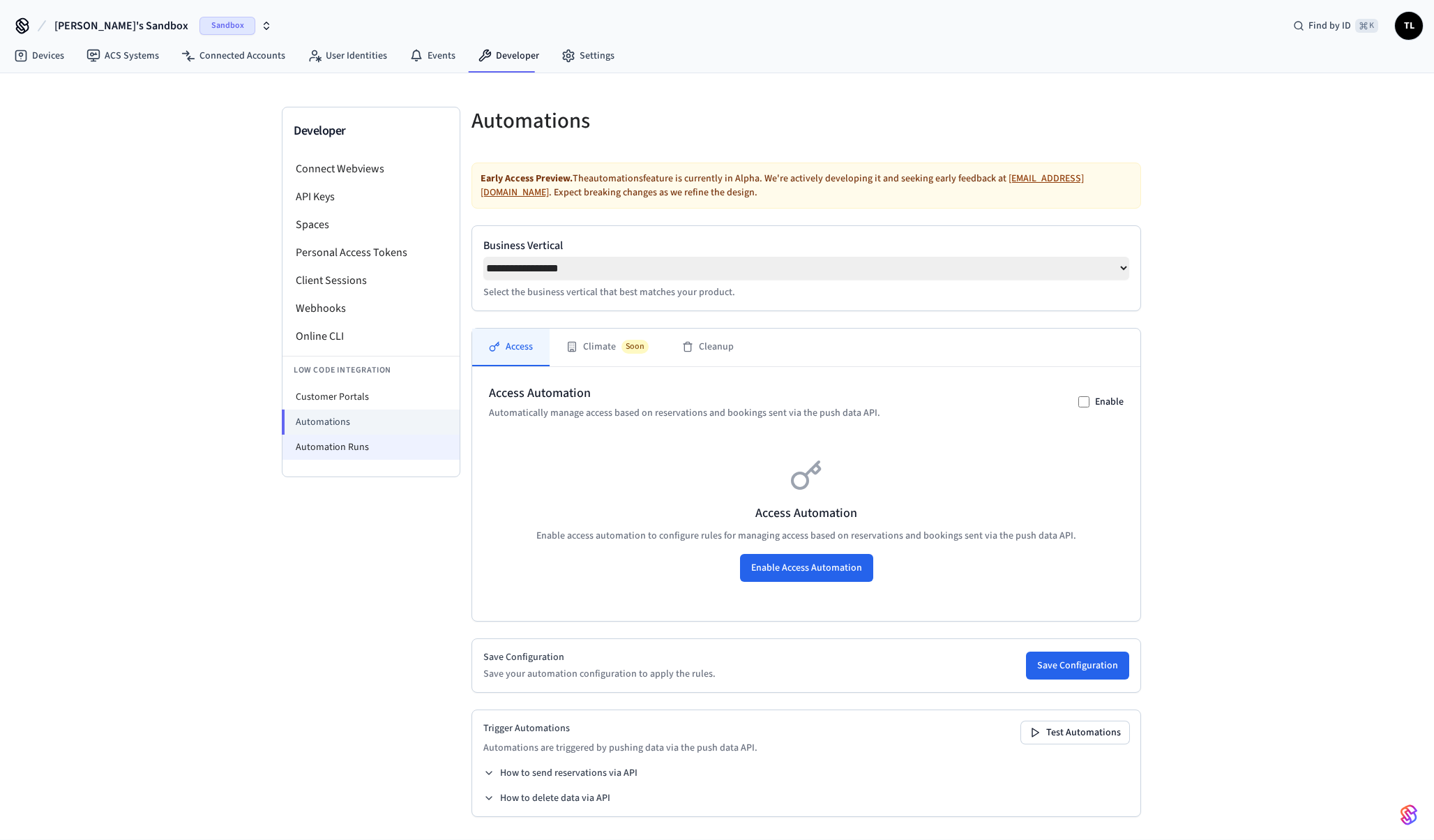
click at [370, 443] on li "Automation Runs" at bounding box center [371, 446] width 178 height 25
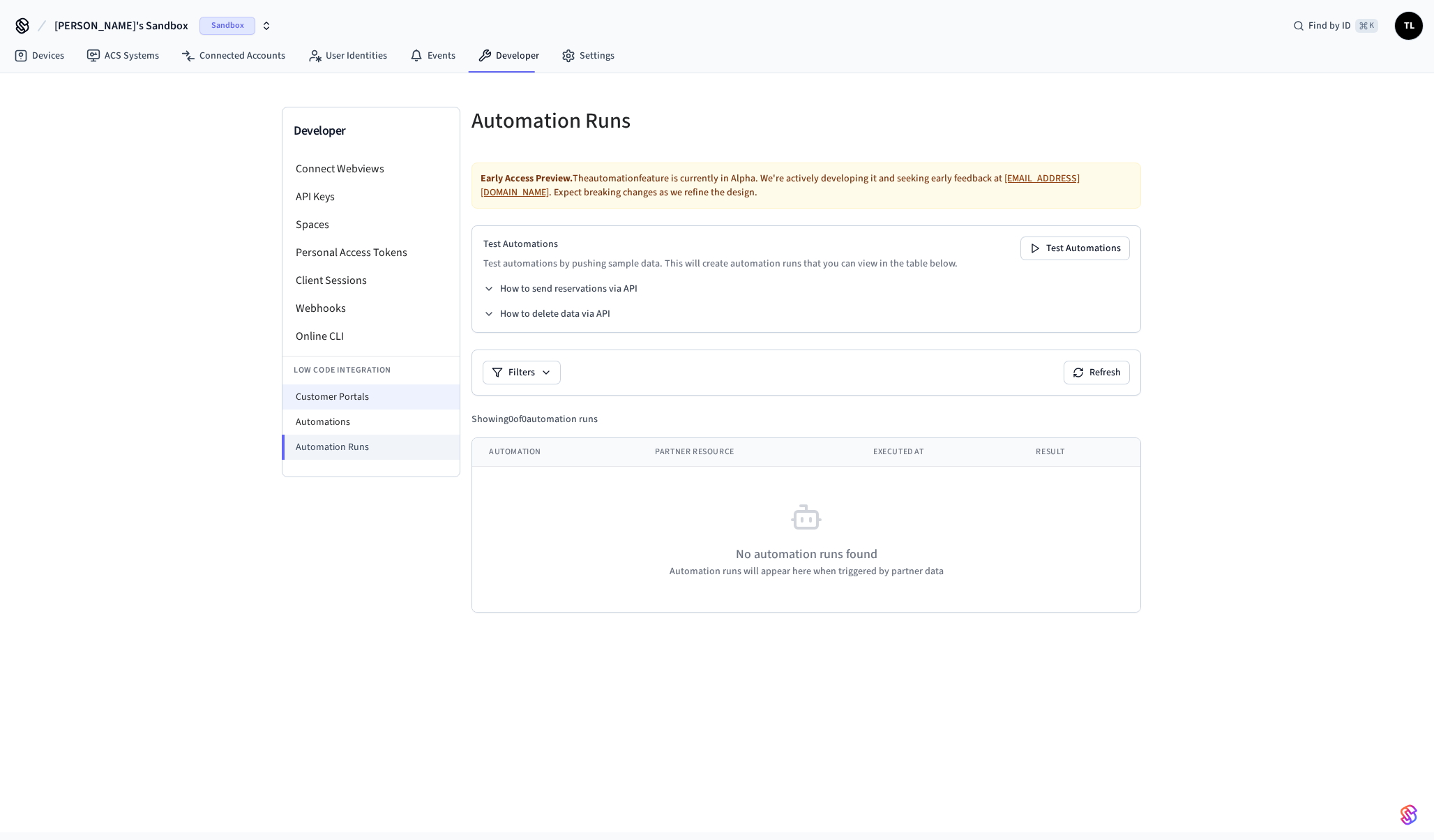
click at [358, 394] on li "Customer Portals" at bounding box center [371, 396] width 178 height 25
select select "**********"
